Goal: Task Accomplishment & Management: Complete application form

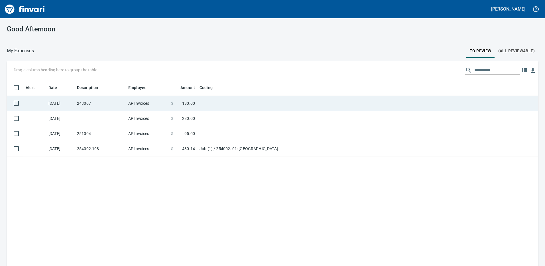
scroll to position [199, 523]
click at [97, 100] on td "243007" at bounding box center [100, 103] width 51 height 15
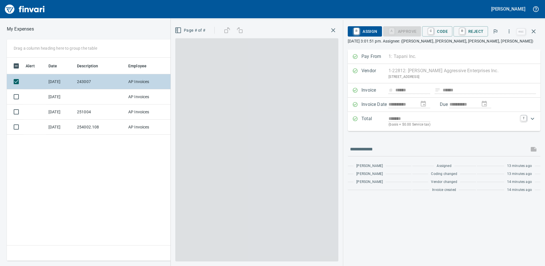
scroll to position [199, 385]
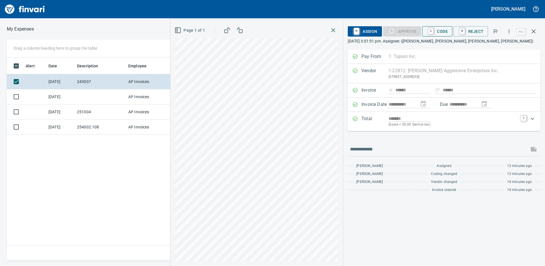
click at [436, 31] on span "C Code" at bounding box center [437, 32] width 21 height 10
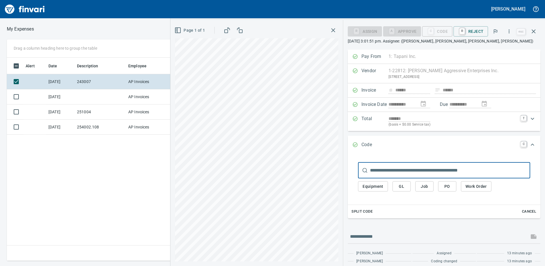
click at [429, 186] on span "Job" at bounding box center [424, 186] width 9 height 7
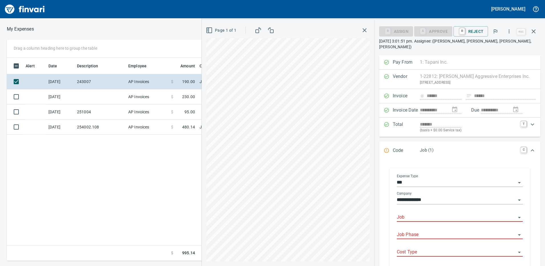
click at [426, 213] on input "Job" at bounding box center [456, 217] width 119 height 8
click at [437, 226] on li "243007.: Airgas Vancouver Distribution" at bounding box center [458, 226] width 121 height 14
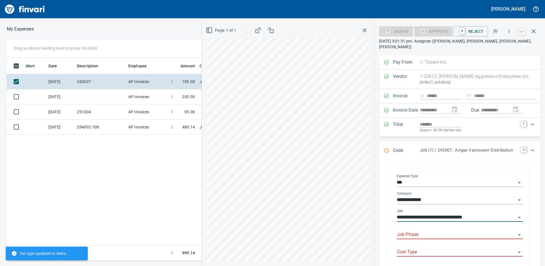
type input "**********"
click at [426, 231] on input "Job Phase" at bounding box center [456, 235] width 119 height 8
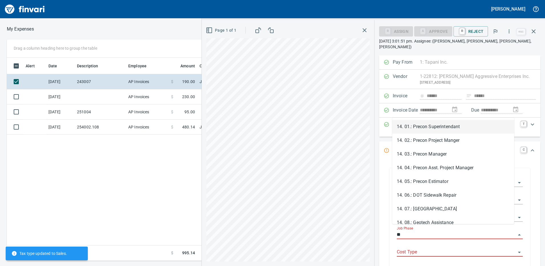
type input "*"
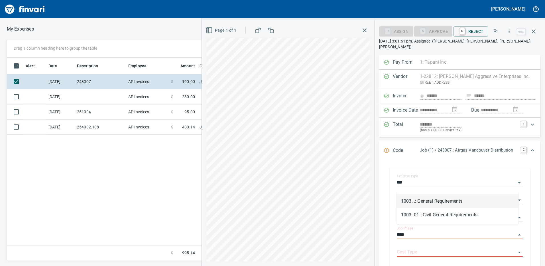
click at [419, 197] on li "1003. .: General Requirements" at bounding box center [458, 201] width 122 height 14
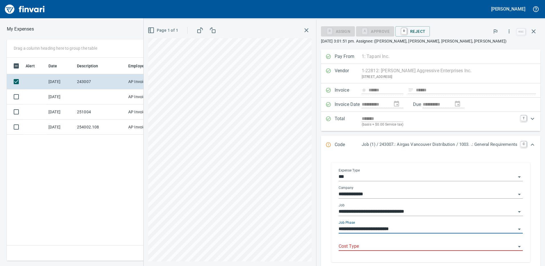
type input "**********"
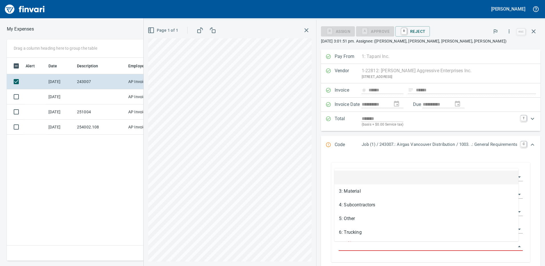
click at [357, 244] on input "Cost Type" at bounding box center [427, 246] width 177 height 8
click at [352, 215] on li "5: Other" at bounding box center [427, 219] width 184 height 14
type input "********"
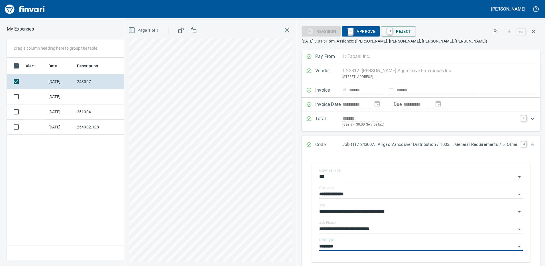
click at [355, 31] on span "A Approve" at bounding box center [361, 32] width 29 height 10
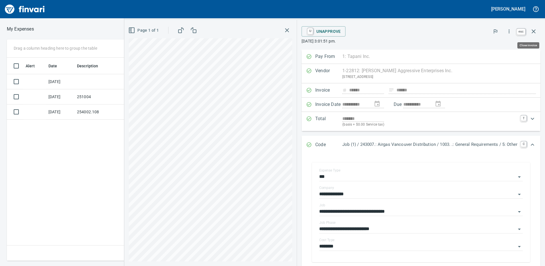
click at [536, 30] on icon "button" at bounding box center [534, 31] width 7 height 7
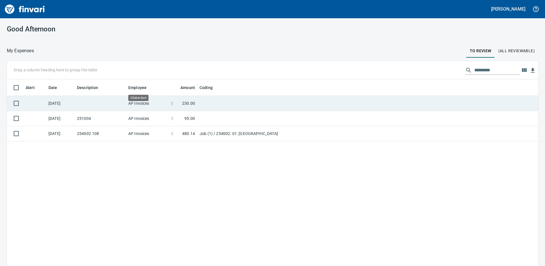
scroll to position [199, 523]
click at [219, 104] on td at bounding box center [268, 103] width 143 height 15
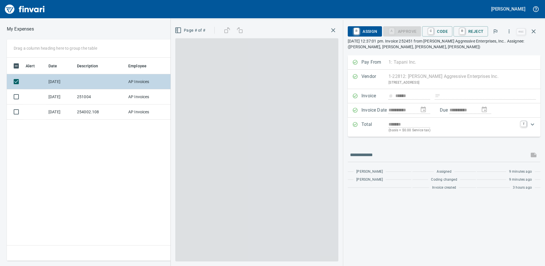
scroll to position [199, 385]
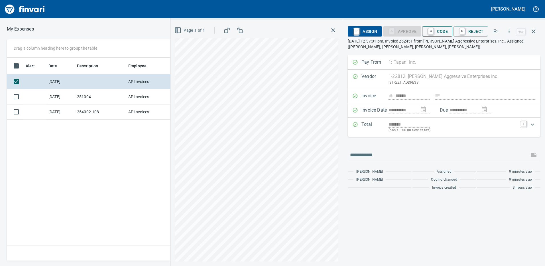
click at [436, 31] on span "C Code" at bounding box center [437, 32] width 21 height 10
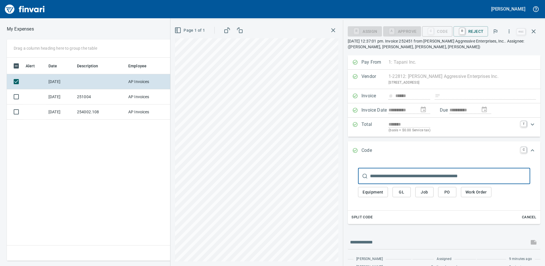
click at [425, 195] on span "Job" at bounding box center [424, 192] width 9 height 7
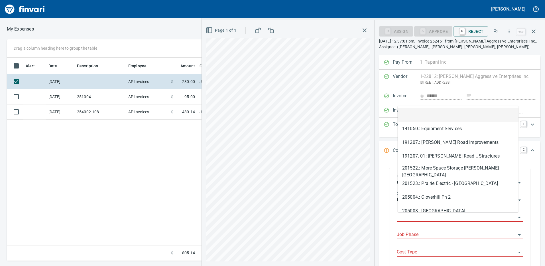
click at [421, 217] on input "Job" at bounding box center [456, 217] width 119 height 8
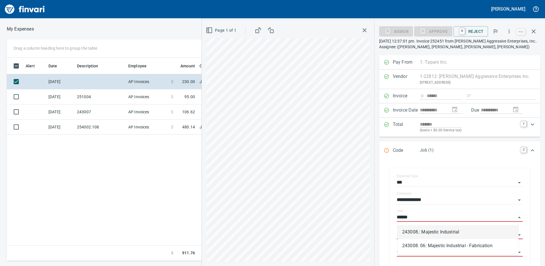
click at [426, 227] on li "243008.: Majestic Industrial" at bounding box center [458, 232] width 121 height 14
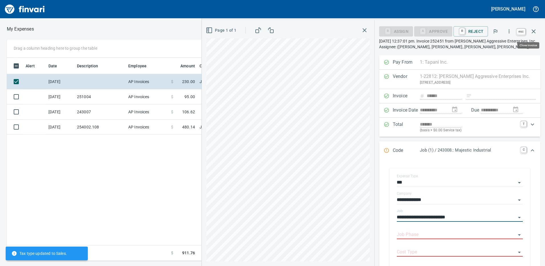
type input "**********"
click at [535, 33] on icon "button" at bounding box center [534, 31] width 7 height 7
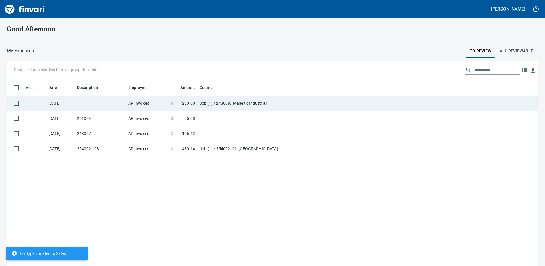
scroll to position [199, 523]
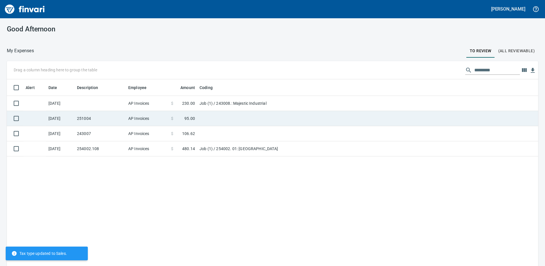
click at [208, 118] on td at bounding box center [268, 118] width 143 height 15
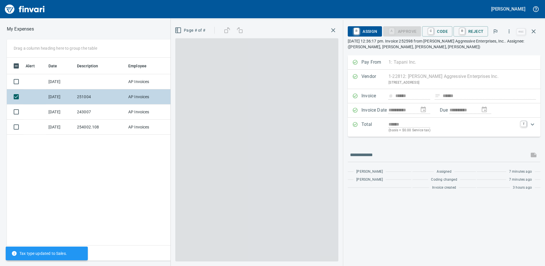
scroll to position [199, 385]
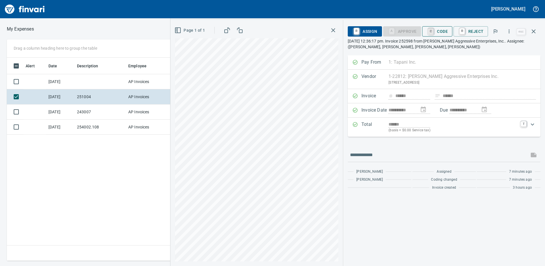
click at [434, 31] on link "C" at bounding box center [430, 31] width 5 height 6
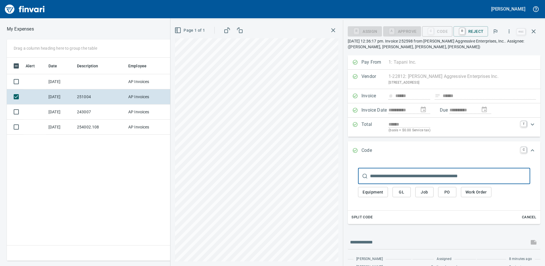
click at [429, 192] on span "Job" at bounding box center [424, 192] width 9 height 7
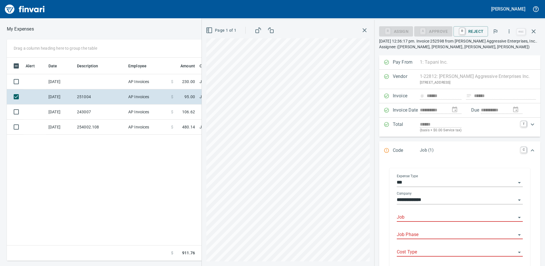
click at [411, 215] on input "Job" at bounding box center [456, 217] width 119 height 8
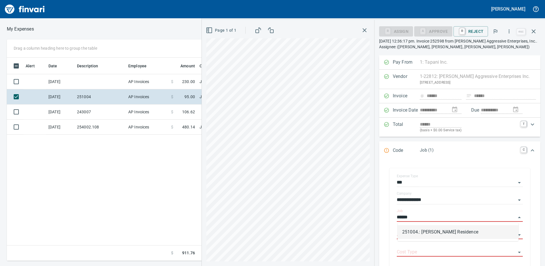
click at [439, 231] on li "251004.: [PERSON_NAME] Residence" at bounding box center [458, 232] width 121 height 14
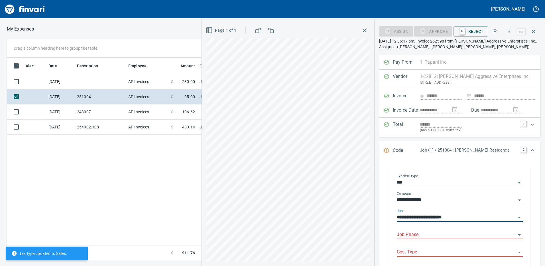
click at [422, 228] on div "Job Phase" at bounding box center [460, 232] width 126 height 13
type input "**********"
click at [415, 239] on div at bounding box center [460, 235] width 126 height 8
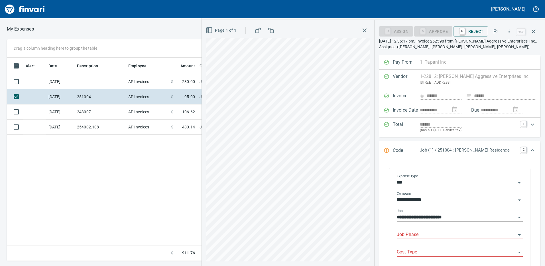
click at [414, 236] on input "Job Phase" at bounding box center [456, 235] width 119 height 8
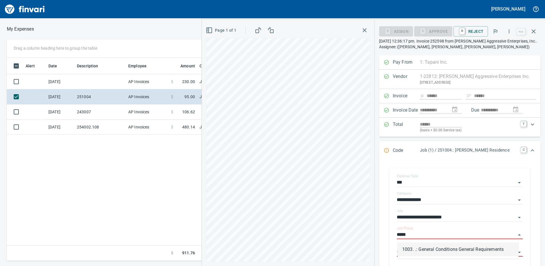
click at [419, 249] on li "1003. .: General Conditions General Requirements" at bounding box center [458, 249] width 121 height 14
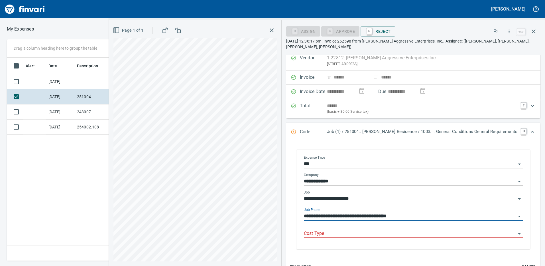
scroll to position [29, 0]
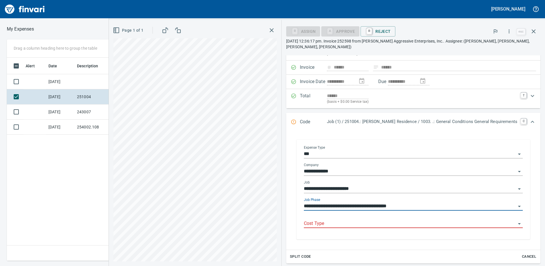
type input "**********"
click at [337, 221] on input "Cost Type" at bounding box center [410, 224] width 212 height 8
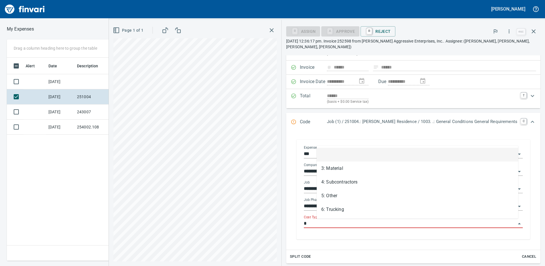
scroll to position [199, 385]
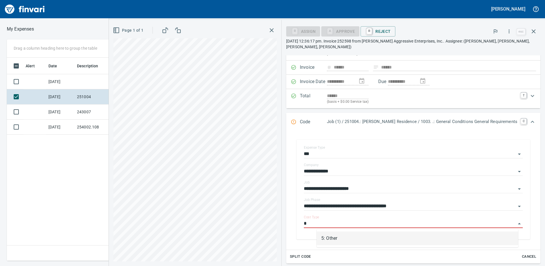
click at [335, 234] on li "5: Other" at bounding box center [418, 238] width 202 height 14
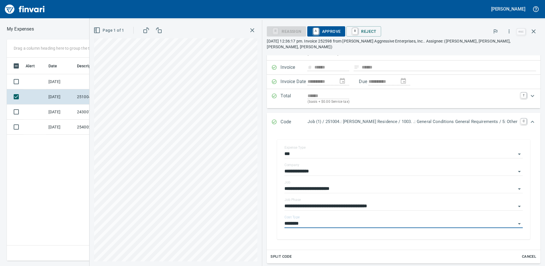
type input "********"
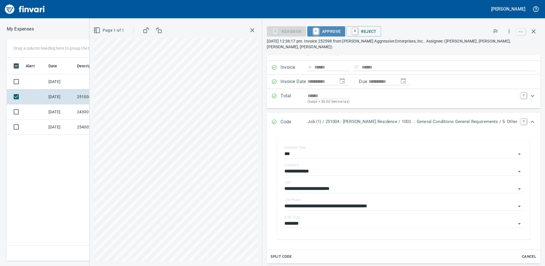
click at [341, 31] on span "A Approve" at bounding box center [326, 32] width 29 height 10
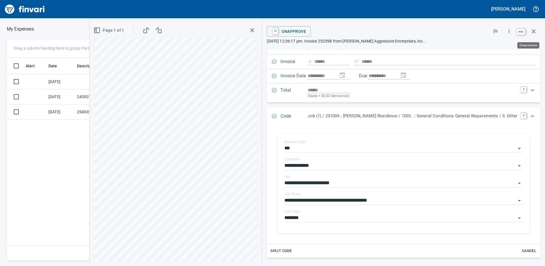
click at [539, 29] on button "button" at bounding box center [534, 32] width 14 height 14
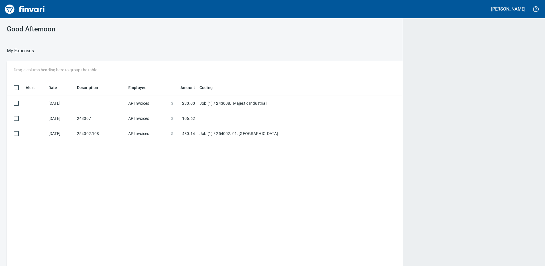
scroll to position [1, 1]
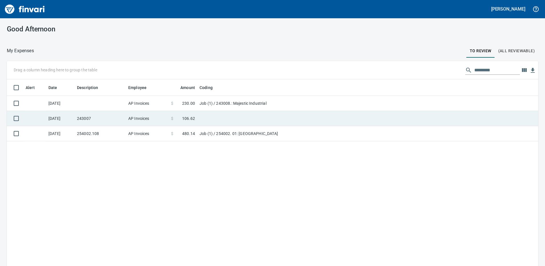
click at [211, 119] on td at bounding box center [268, 118] width 143 height 15
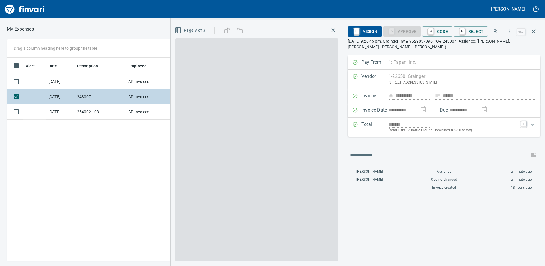
scroll to position [199, 385]
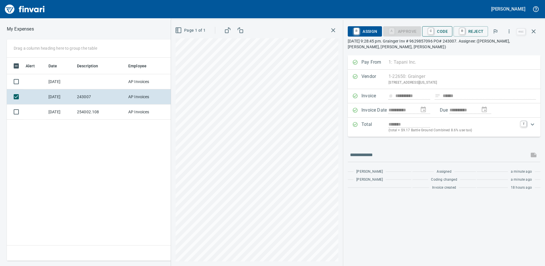
click at [447, 29] on span "C Code" at bounding box center [437, 32] width 21 height 10
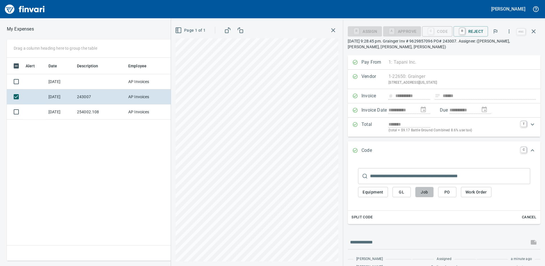
click at [428, 194] on span "Job" at bounding box center [424, 192] width 9 height 7
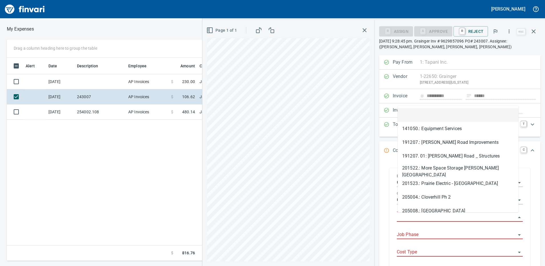
click at [427, 217] on input "Job" at bounding box center [456, 217] width 119 height 8
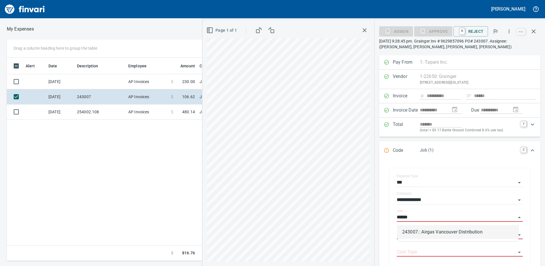
click at [425, 236] on li "243007.: Airgas Vancouver Distribution" at bounding box center [458, 232] width 121 height 14
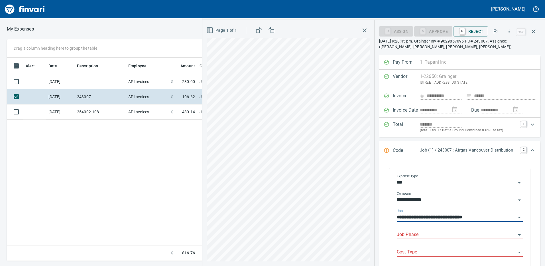
type input "**********"
click at [421, 234] on input "Job Phase" at bounding box center [456, 235] width 119 height 8
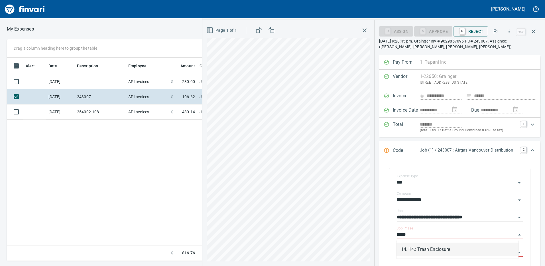
click at [419, 247] on li "14. 14.: Trash Enclosure" at bounding box center [458, 249] width 122 height 14
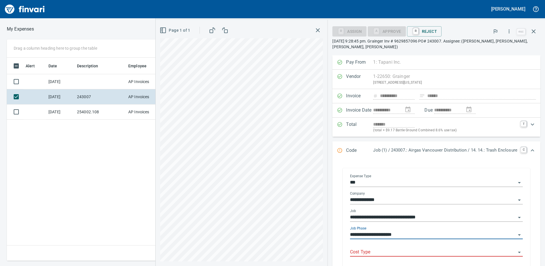
type input "**********"
click at [413, 248] on input "Cost Type" at bounding box center [433, 252] width 166 height 8
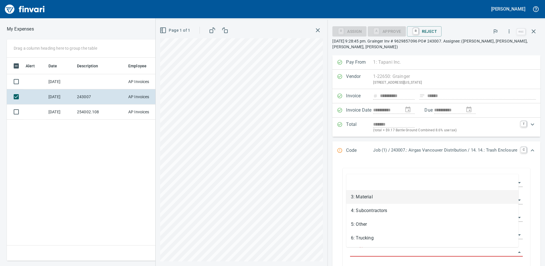
click at [367, 199] on li "3: Material" at bounding box center [433, 197] width 172 height 14
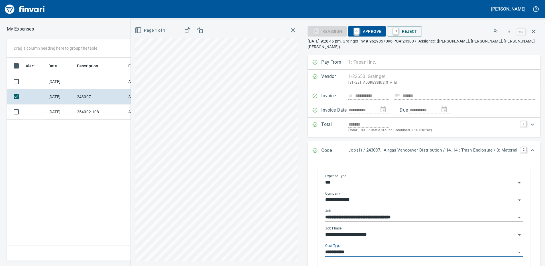
type input "**********"
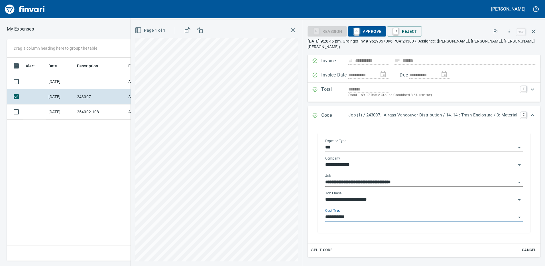
scroll to position [57, 0]
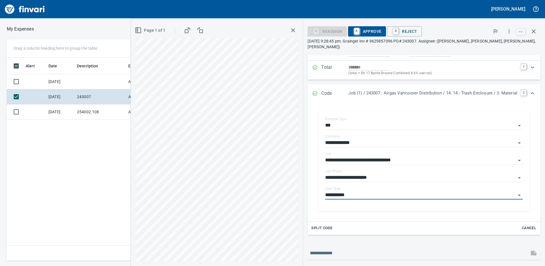
click at [361, 30] on span "A Approve" at bounding box center [367, 32] width 29 height 10
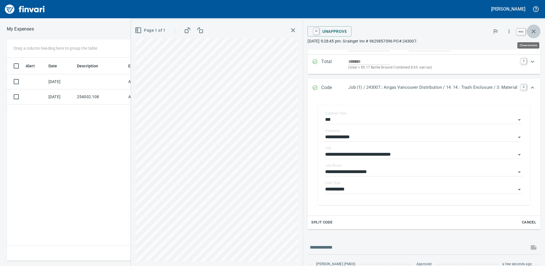
scroll to position [199, 436]
click at [536, 31] on icon "button" at bounding box center [534, 31] width 7 height 7
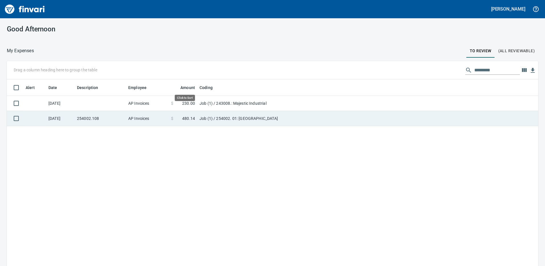
scroll to position [199, 523]
click at [239, 118] on td "Job (1) / 254002. 01: [GEOGRAPHIC_DATA]" at bounding box center [268, 118] width 143 height 15
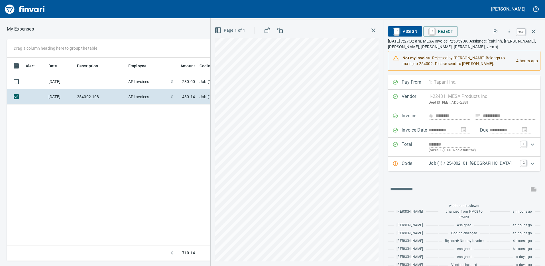
scroll to position [199, 385]
click at [535, 32] on icon "button" at bounding box center [534, 31] width 7 height 7
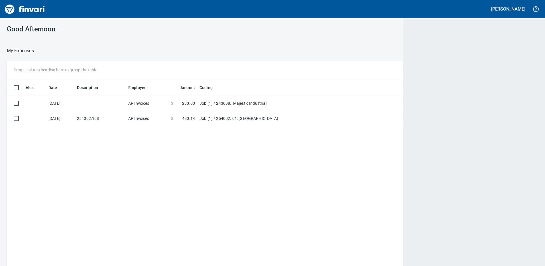
scroll to position [199, 522]
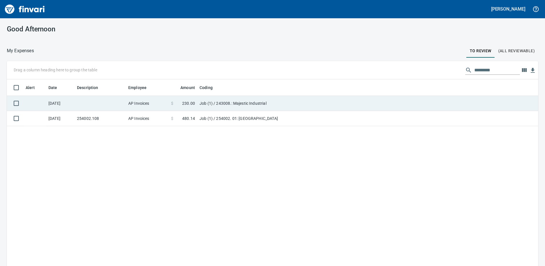
click at [216, 107] on td "Job (1) / 243008.: Majestic Industrial" at bounding box center [268, 103] width 143 height 15
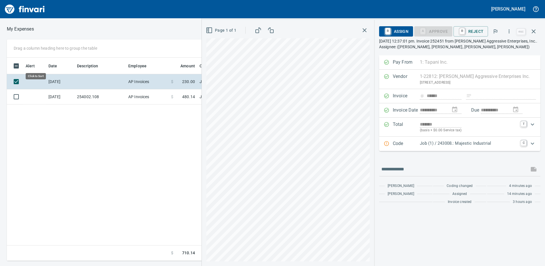
scroll to position [199, 385]
click at [535, 32] on icon "button" at bounding box center [534, 31] width 7 height 7
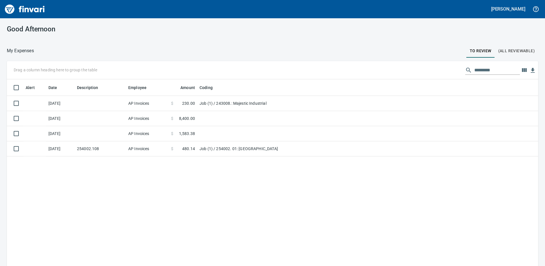
scroll to position [199, 523]
